Goal: Transaction & Acquisition: Purchase product/service

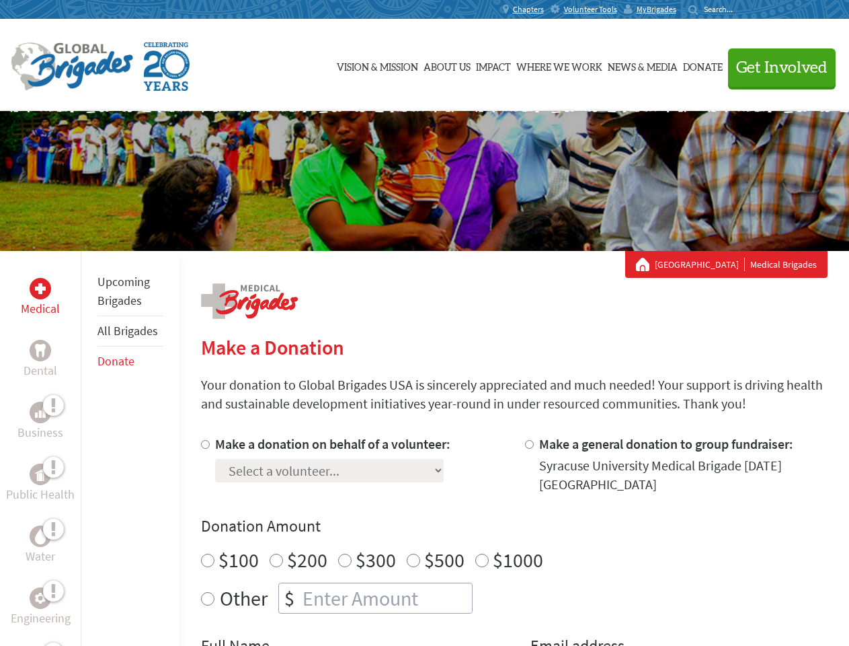
click at [743, 9] on div "Search for:" at bounding box center [716, 9] width 54 height 11
click at [776, 67] on span "Get Involved" at bounding box center [781, 68] width 91 height 16
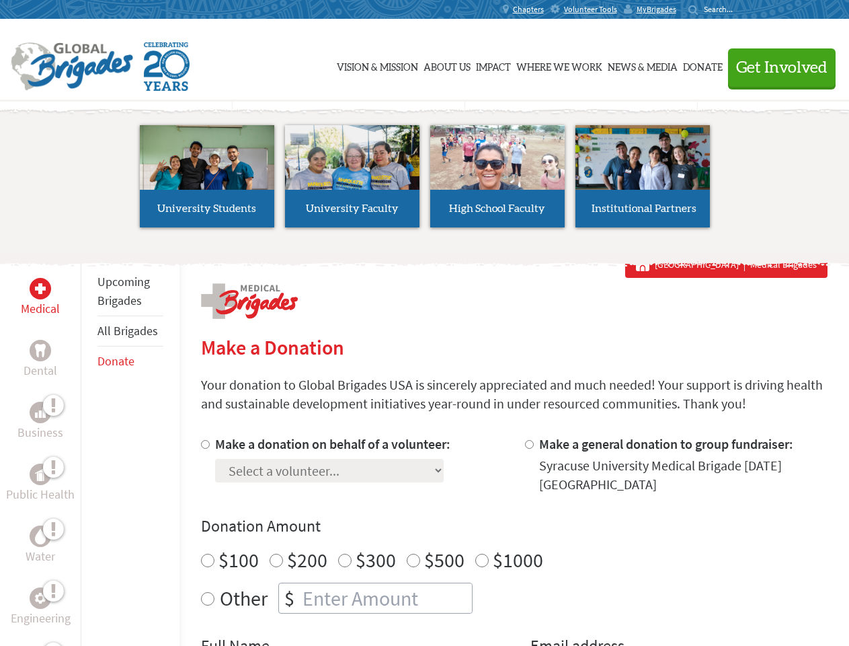
click at [425, 181] on li "High School Faculty" at bounding box center [497, 176] width 145 height 124
click at [89, 448] on div "Upcoming Brigades All Brigades Donate" at bounding box center [130, 574] width 99 height 646
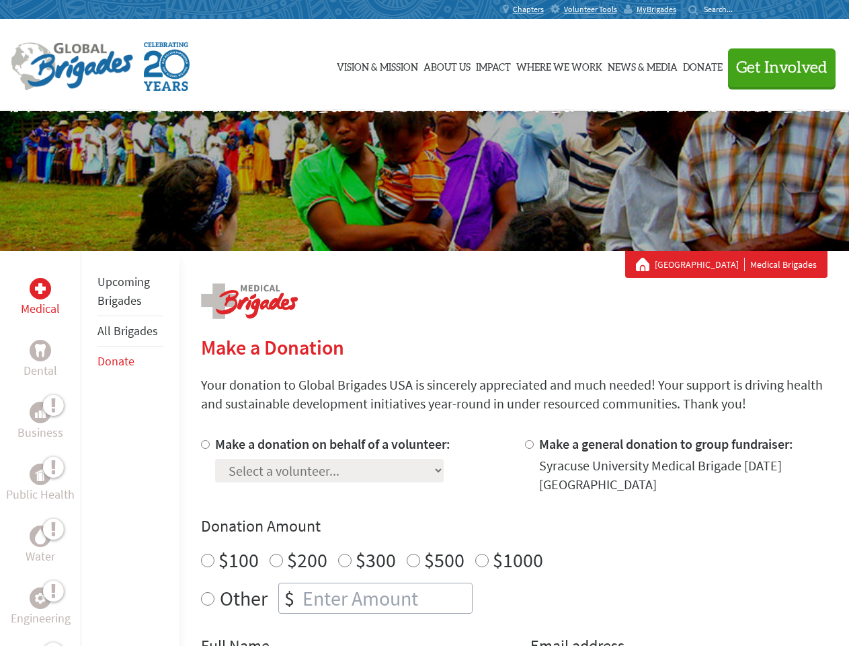
click at [514, 540] on div "Donation Amount $100 $200 $300 $500 $1000 Other $" at bounding box center [514, 564] width 627 height 98
click at [204, 444] on input "Make a donation on behalf of a volunteer:" at bounding box center [205, 444] width 9 height 9
click at [529, 444] on input "Make a general donation to group fundraiser:" at bounding box center [529, 444] width 9 height 9
radio input "true"
